Goal: Use online tool/utility: Utilize a website feature to perform a specific function

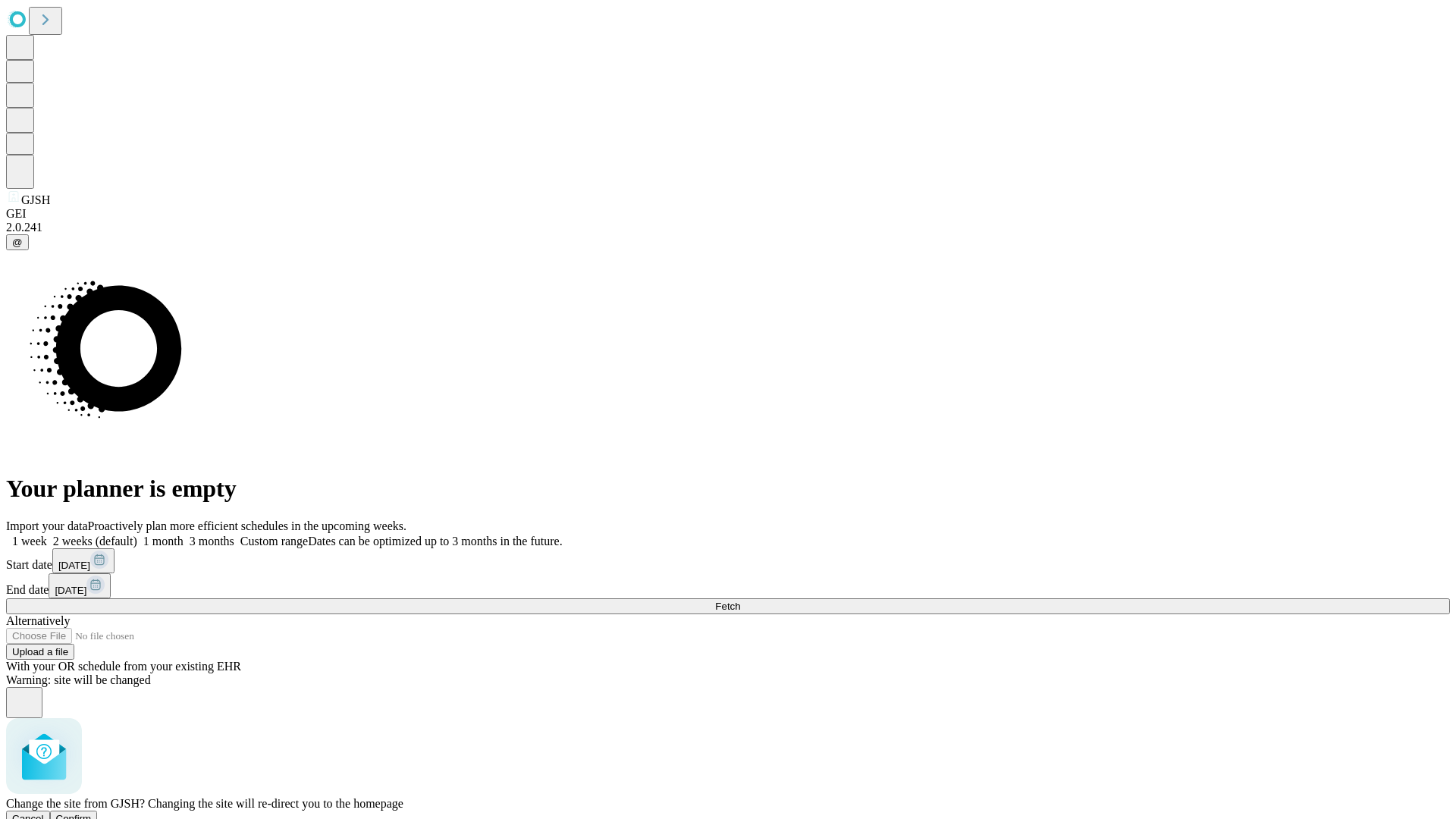
click at [92, 813] on span "Confirm" at bounding box center [74, 818] width 36 height 11
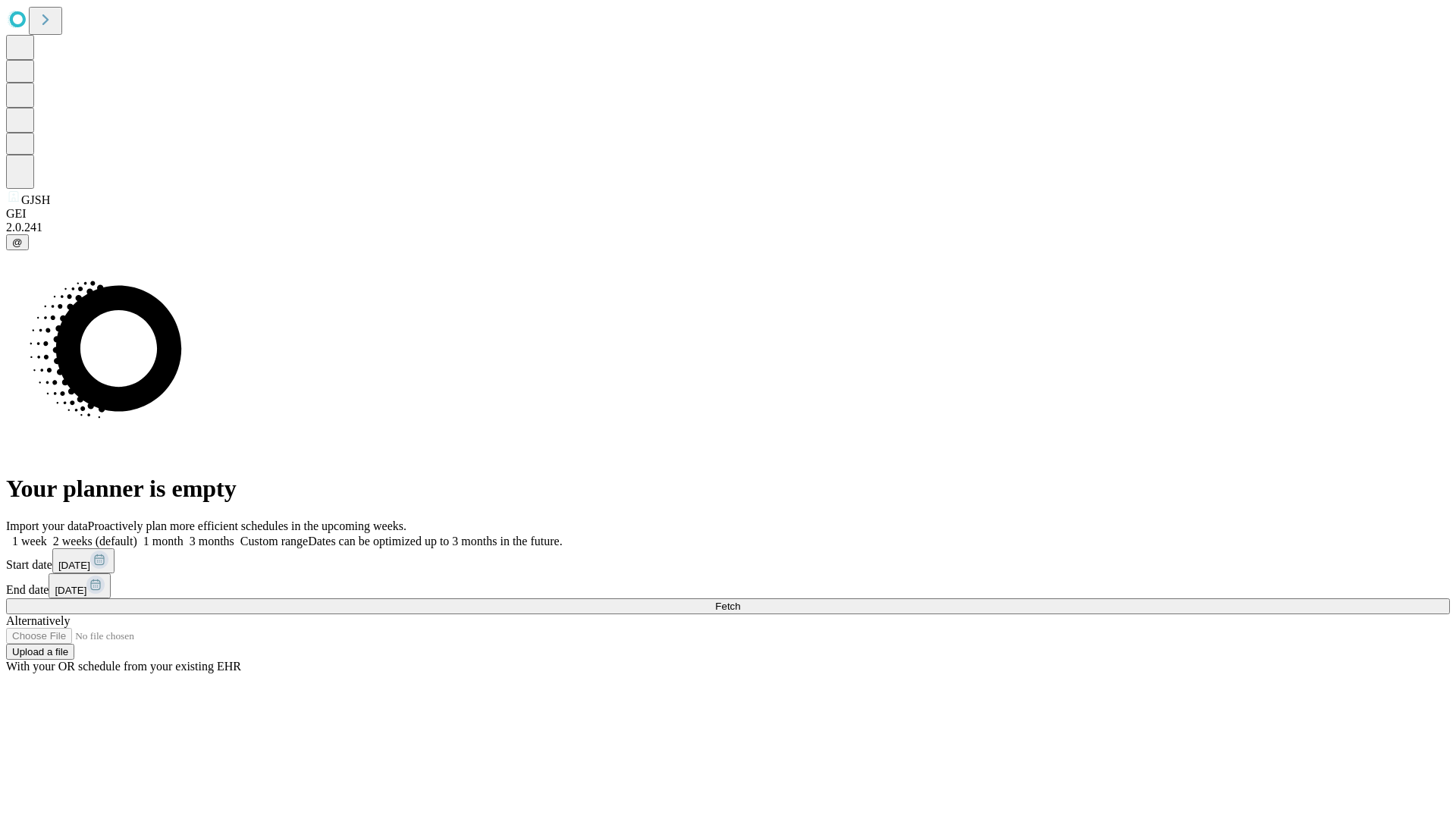
click at [183, 535] on label "1 month" at bounding box center [160, 541] width 47 height 13
click at [741, 601] on span "Fetch" at bounding box center [728, 606] width 25 height 11
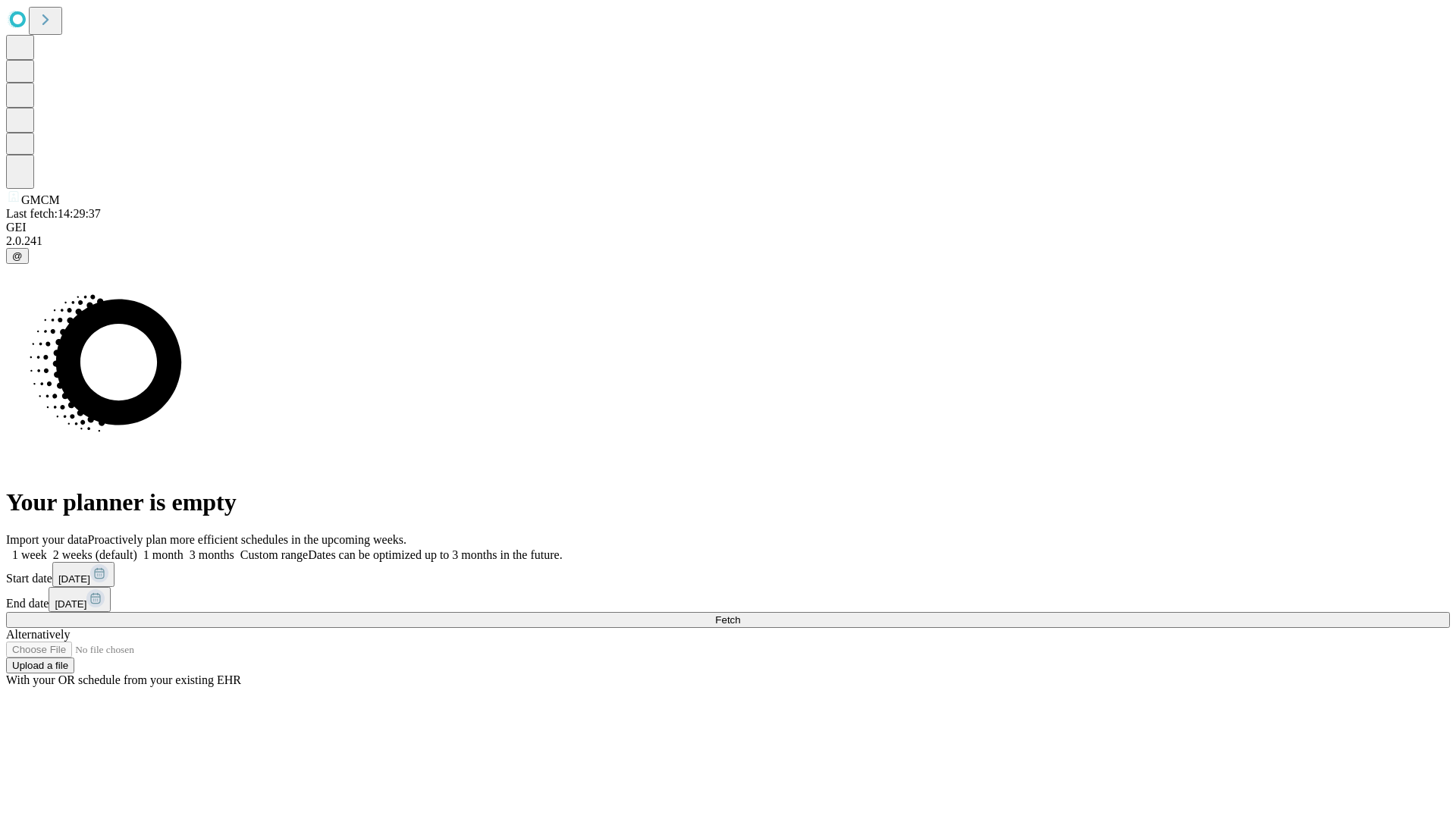
click at [183, 548] on label "1 month" at bounding box center [160, 554] width 47 height 13
click at [741, 614] on span "Fetch" at bounding box center [728, 620] width 25 height 11
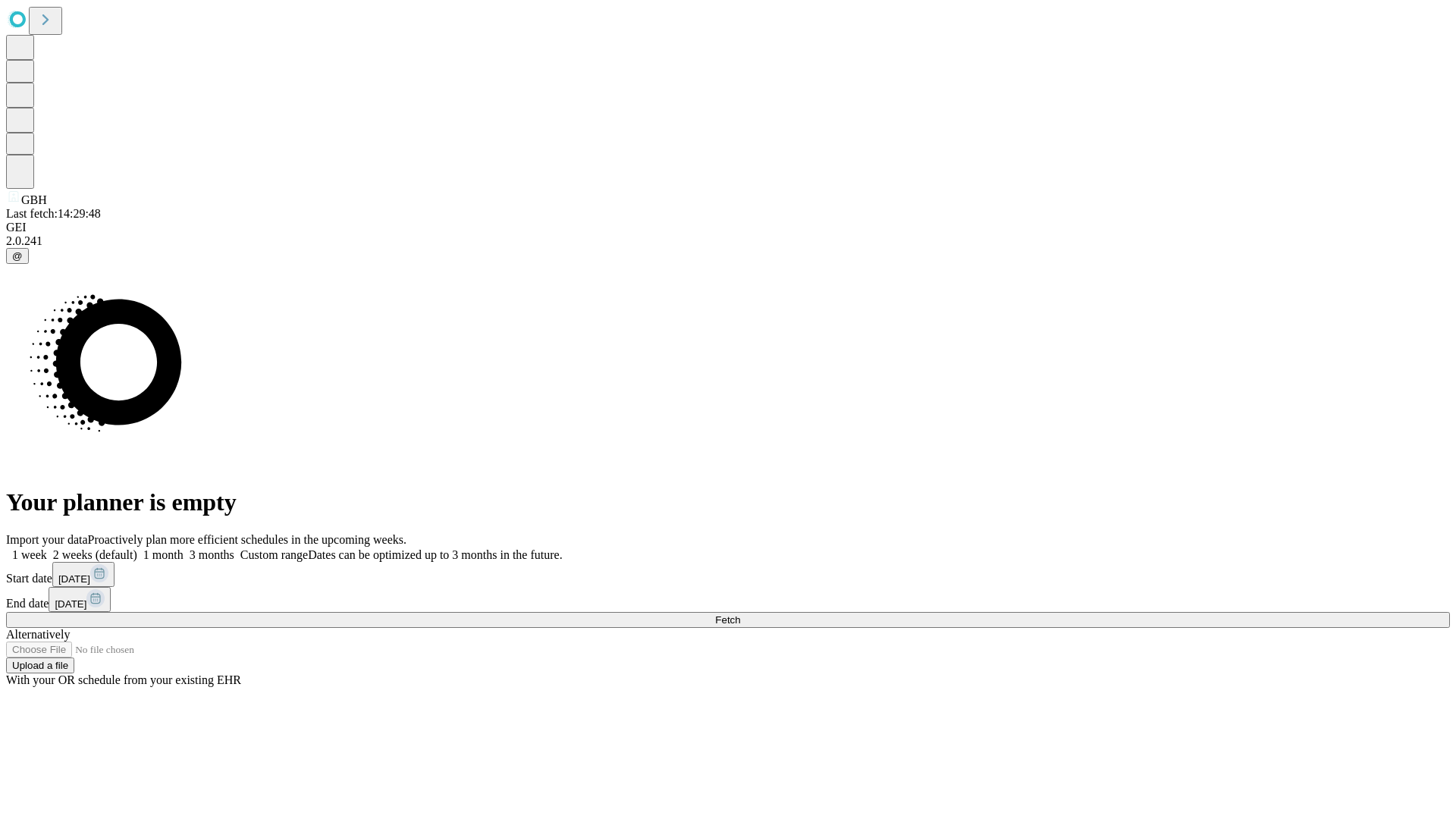
click at [741, 614] on span "Fetch" at bounding box center [728, 620] width 25 height 11
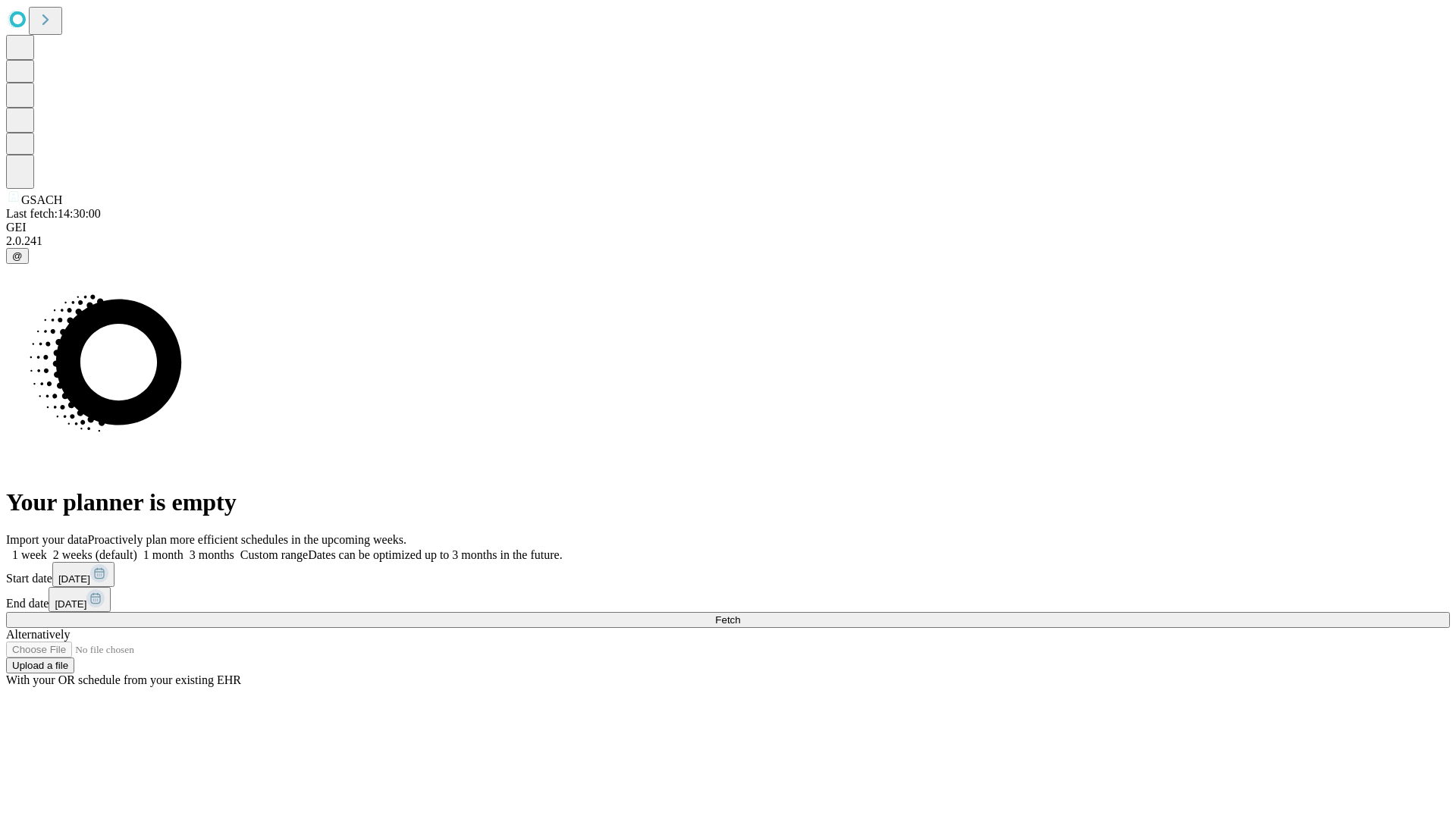
click at [183, 548] on label "1 month" at bounding box center [160, 554] width 47 height 13
click at [741, 614] on span "Fetch" at bounding box center [728, 620] width 25 height 11
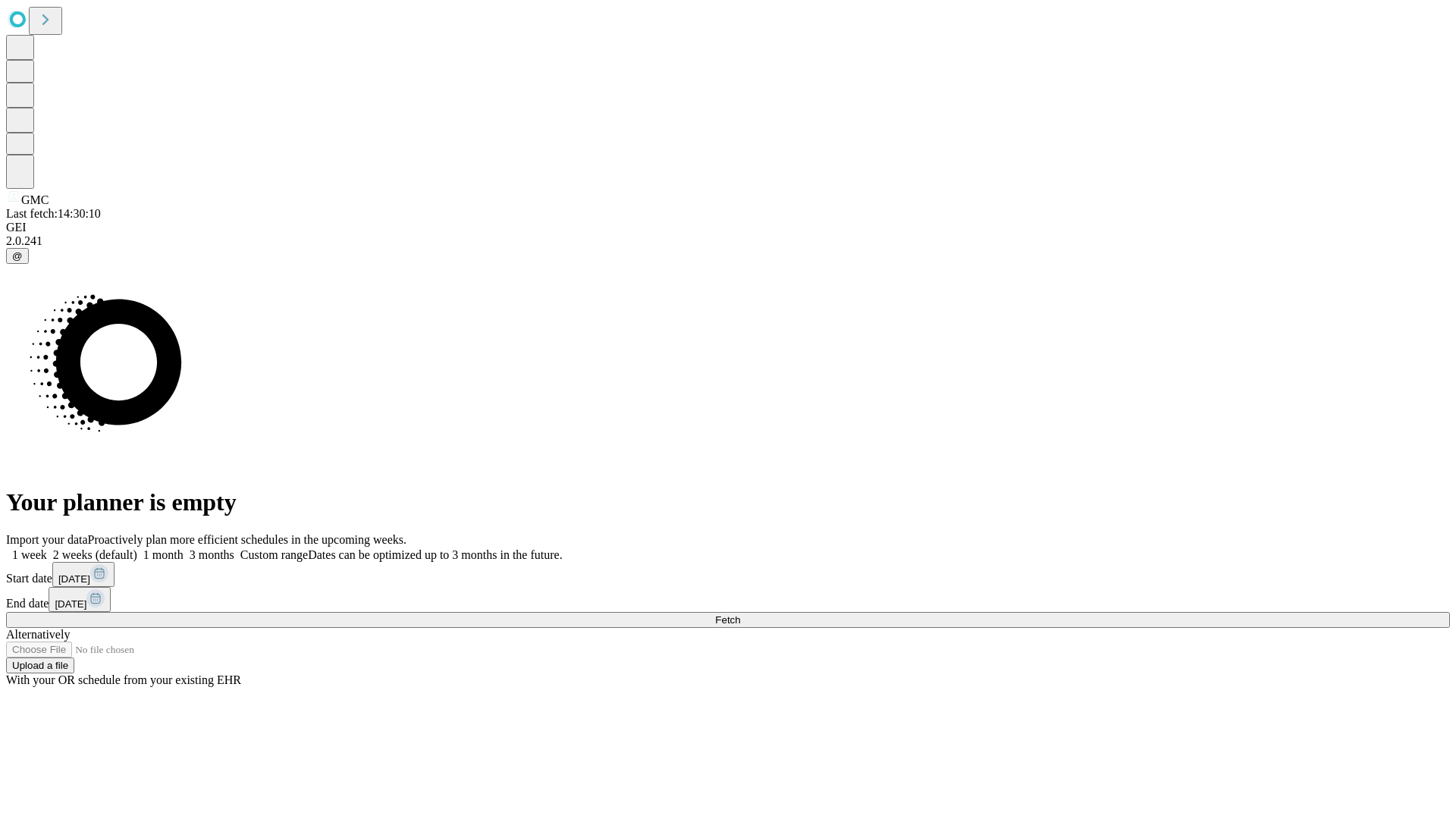
click at [741, 614] on span "Fetch" at bounding box center [728, 620] width 25 height 11
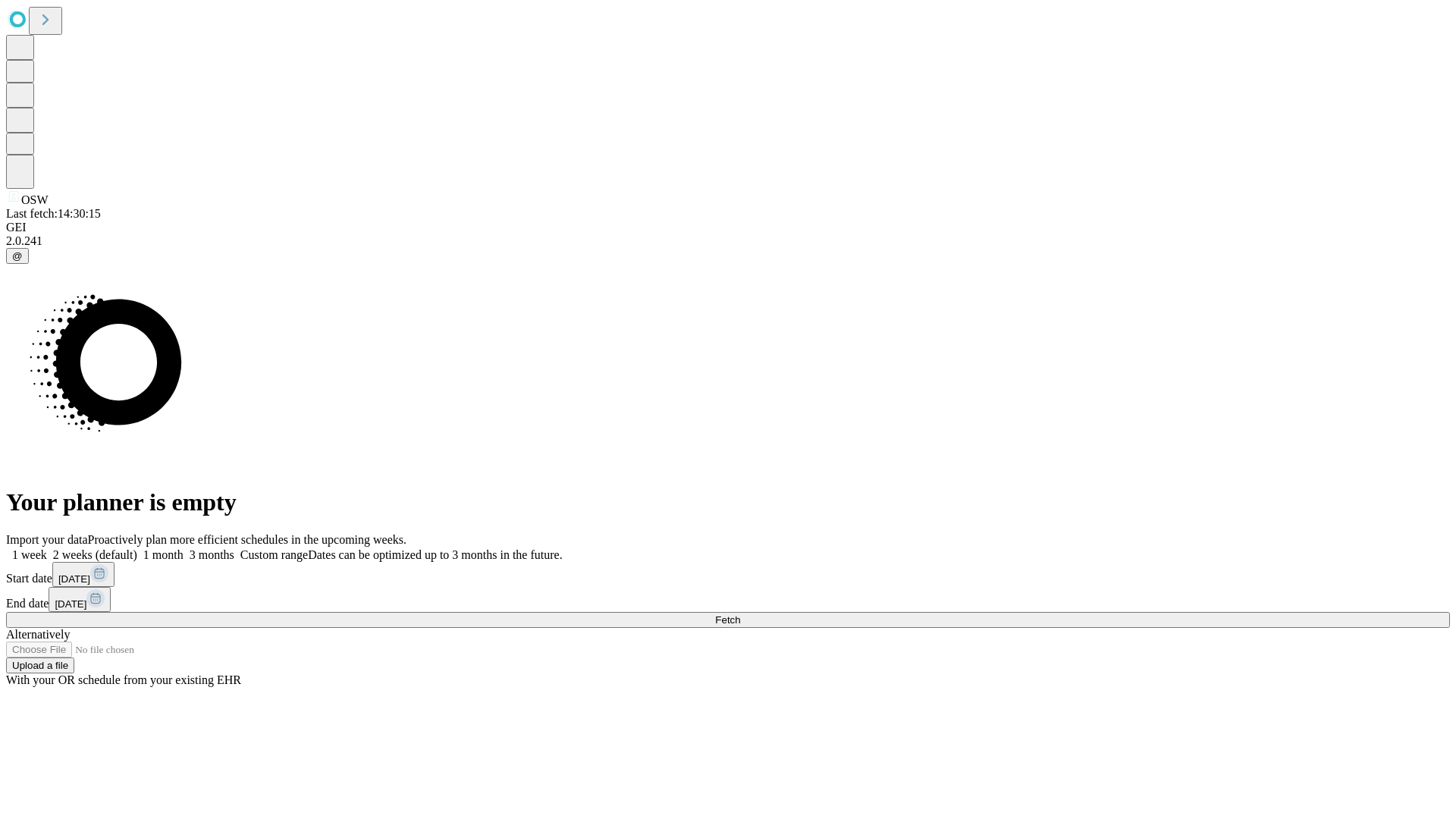
click at [741, 614] on span "Fetch" at bounding box center [728, 620] width 25 height 11
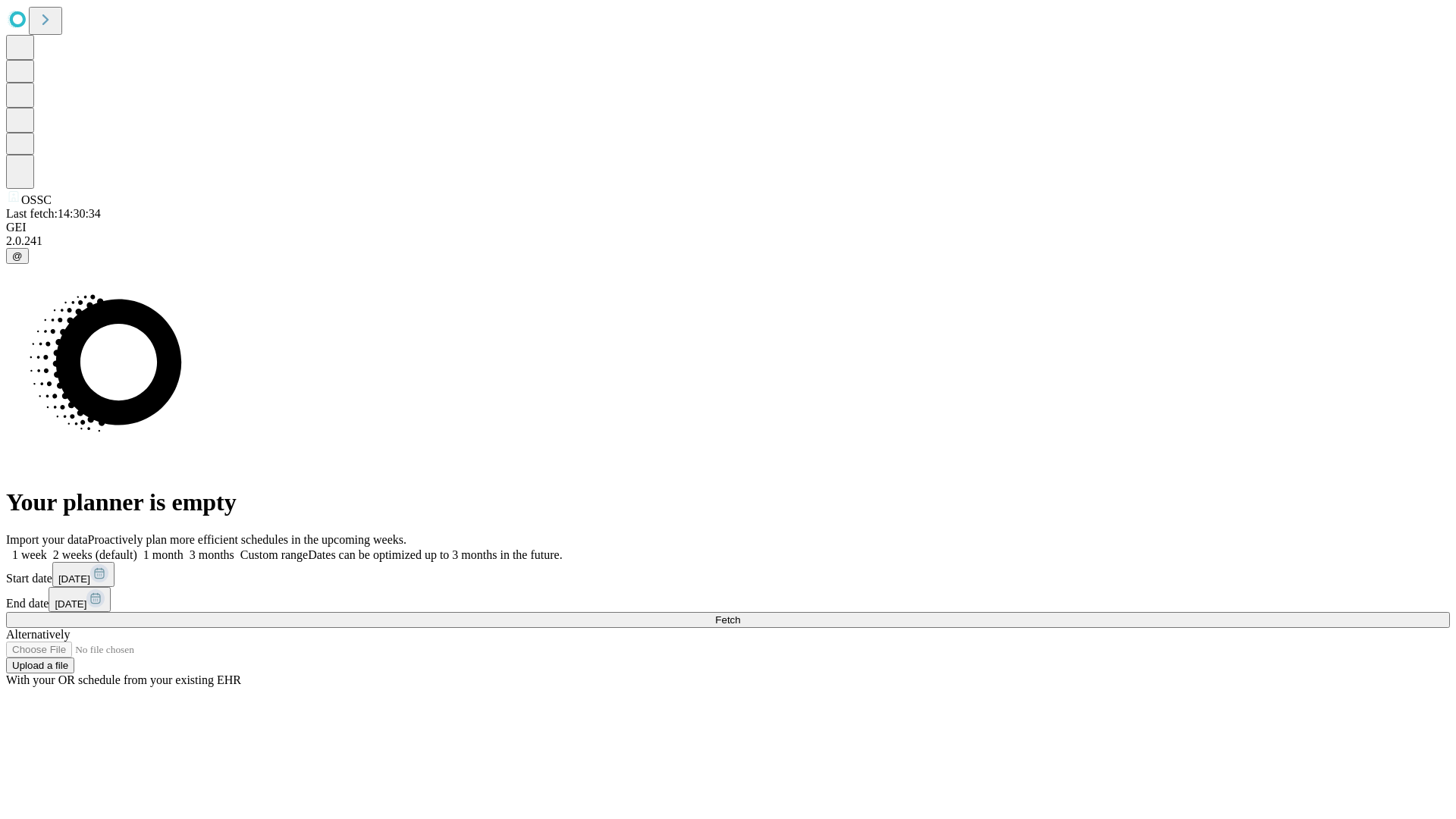
click at [183, 548] on label "1 month" at bounding box center [160, 554] width 47 height 13
click at [741, 614] on span "Fetch" at bounding box center [728, 620] width 25 height 11
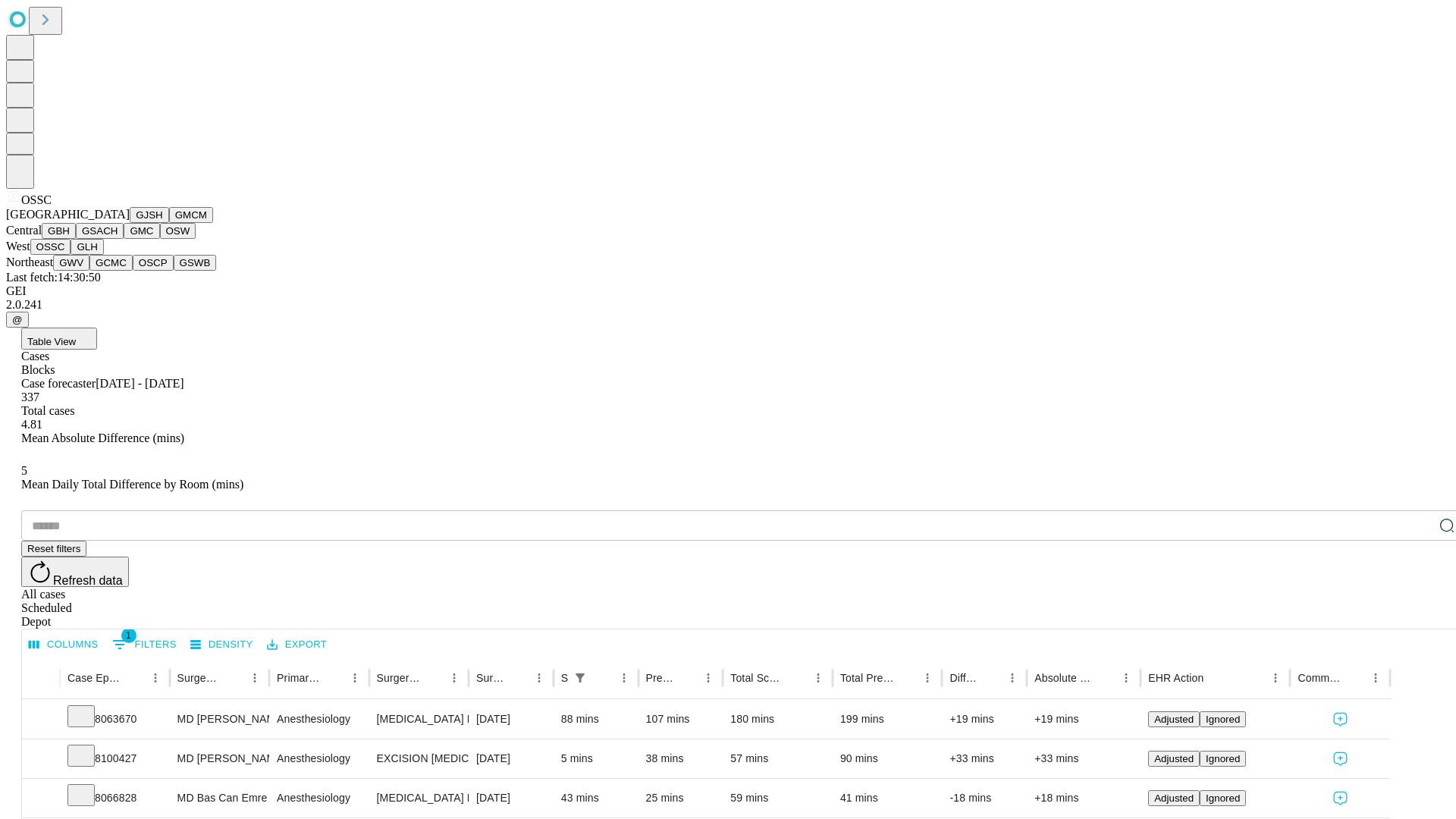
click at [104, 255] on button "GLH" at bounding box center [87, 247] width 32 height 16
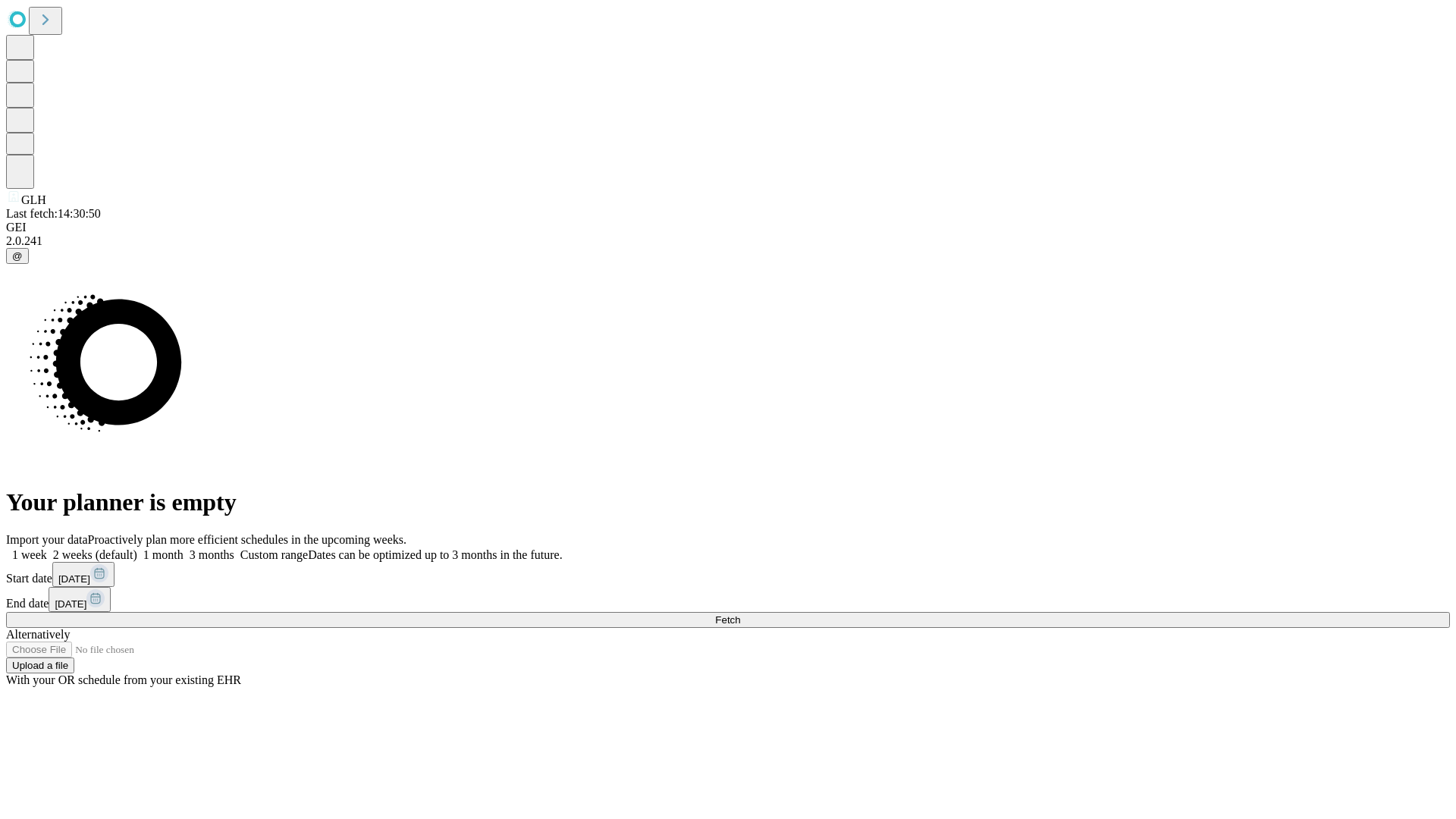
click at [183, 548] on label "1 month" at bounding box center [160, 554] width 47 height 13
click at [741, 614] on span "Fetch" at bounding box center [728, 620] width 25 height 11
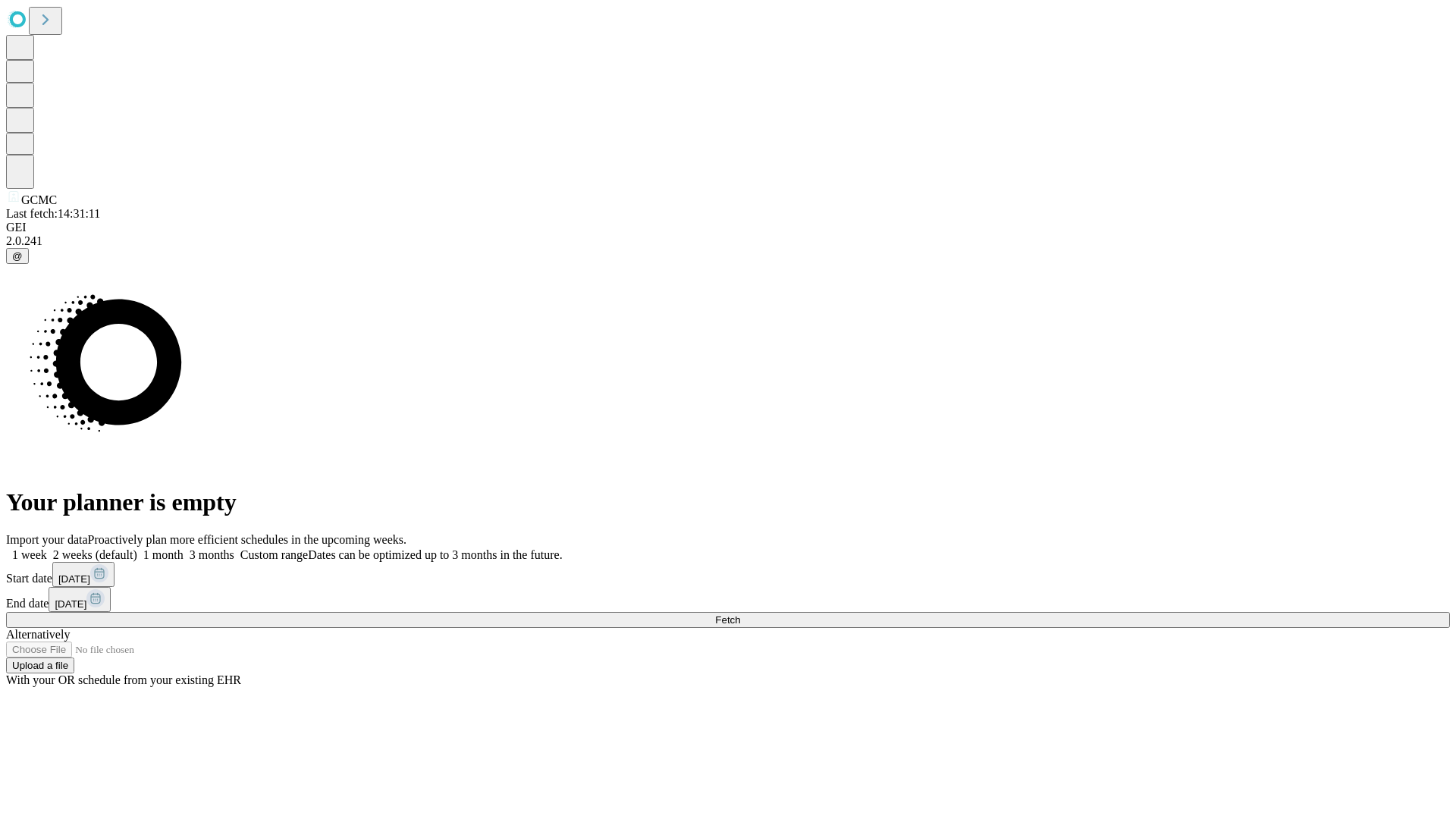
click at [183, 548] on label "1 month" at bounding box center [160, 554] width 47 height 13
click at [741, 614] on span "Fetch" at bounding box center [728, 620] width 25 height 11
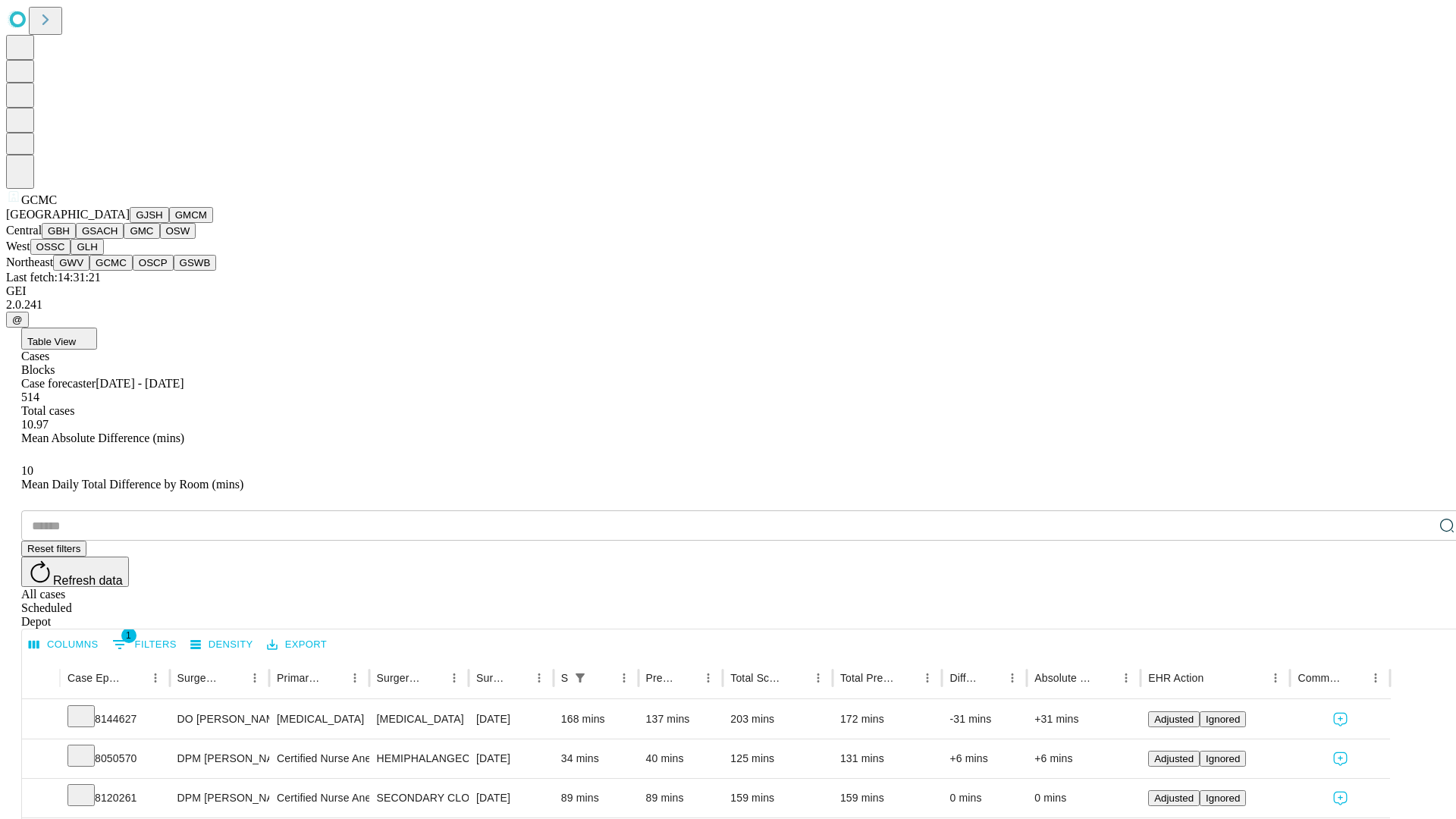
click at [132, 271] on button "OSCP" at bounding box center [153, 262] width 41 height 16
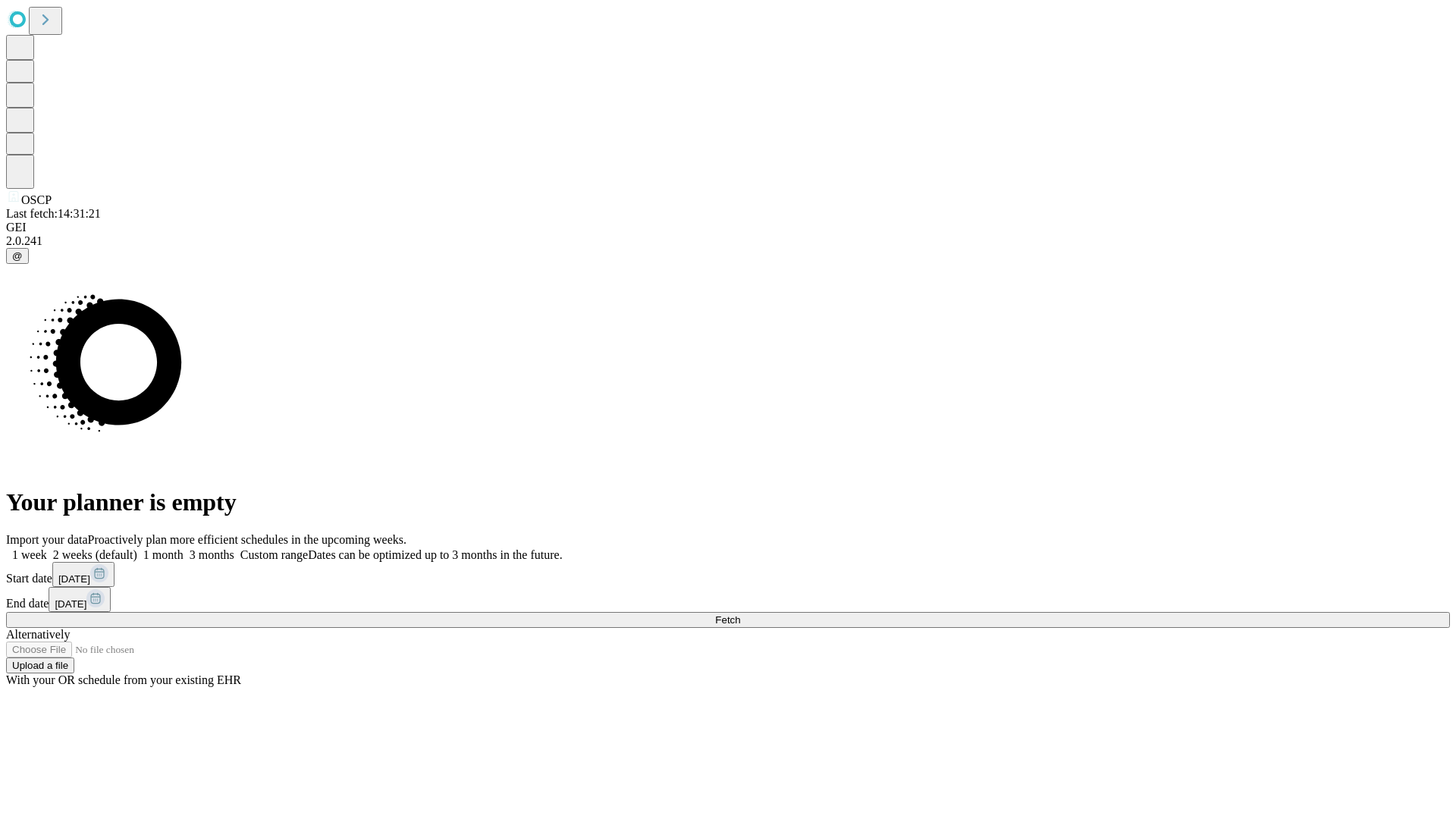
click at [183, 548] on label "1 month" at bounding box center [160, 554] width 47 height 13
click at [741, 614] on span "Fetch" at bounding box center [728, 620] width 25 height 11
